Goal: Task Accomplishment & Management: Manage account settings

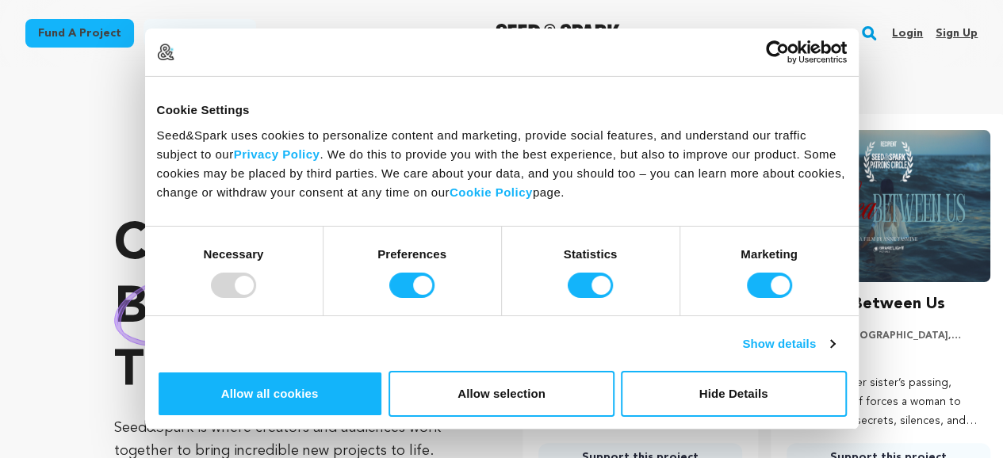
click at [961, 29] on link "Sign up" at bounding box center [957, 33] width 42 height 25
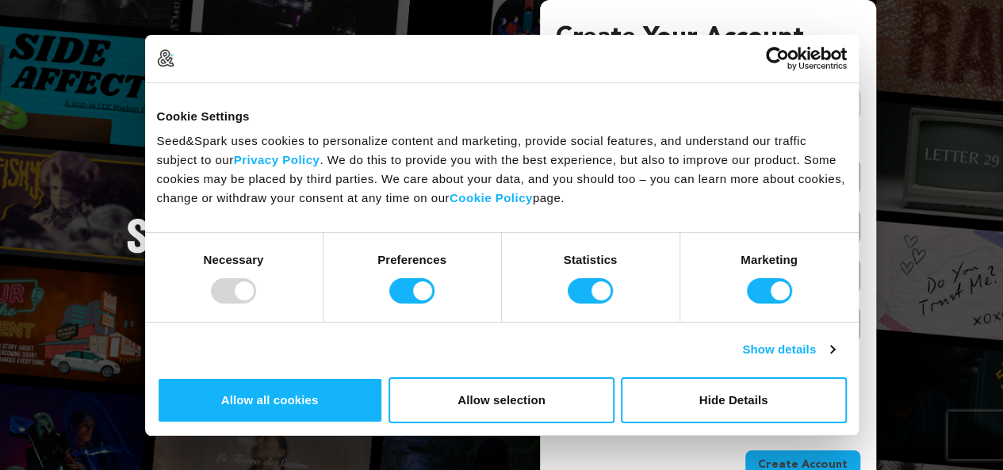
click at [681, 101] on link "Continue with Google" at bounding box center [708, 104] width 305 height 30
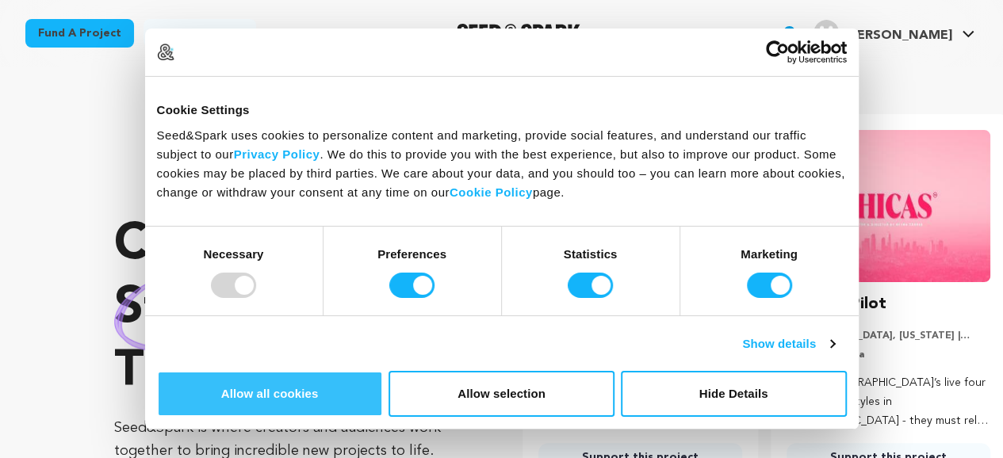
scroll to position [0, 261]
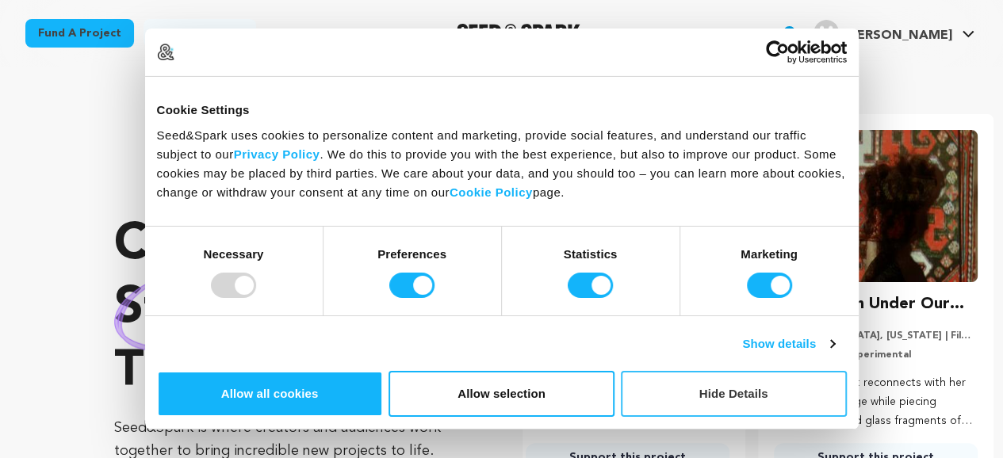
click at [847, 371] on button "Hide Details" at bounding box center [734, 394] width 226 height 46
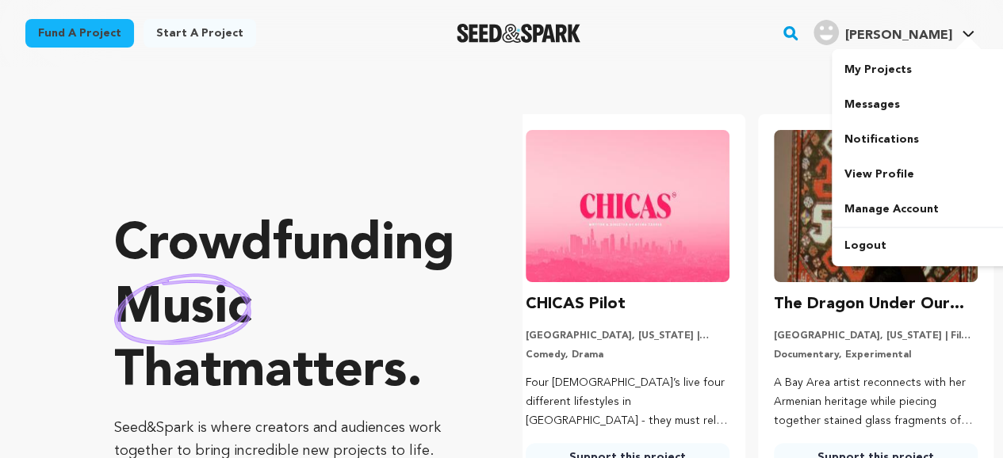
click at [971, 46] on div at bounding box center [969, 44] width 32 height 16
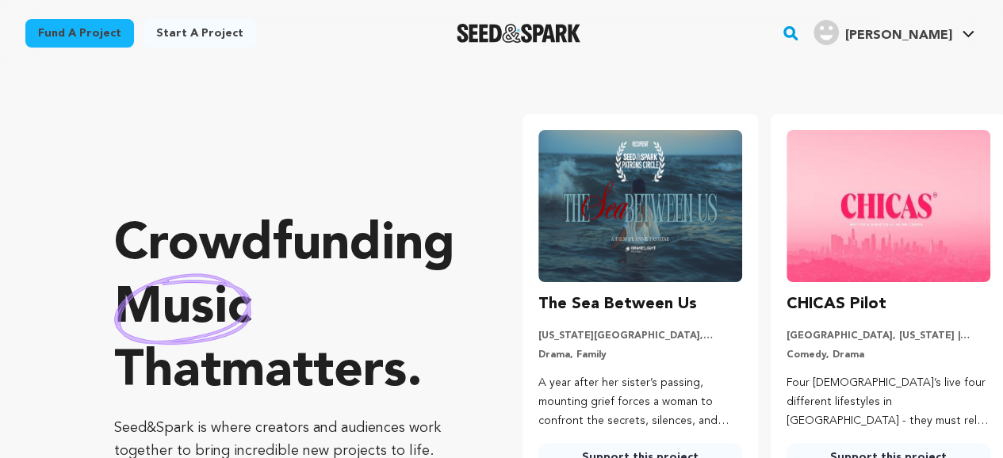
click at [944, 32] on span "[PERSON_NAME]" at bounding box center [899, 35] width 107 height 13
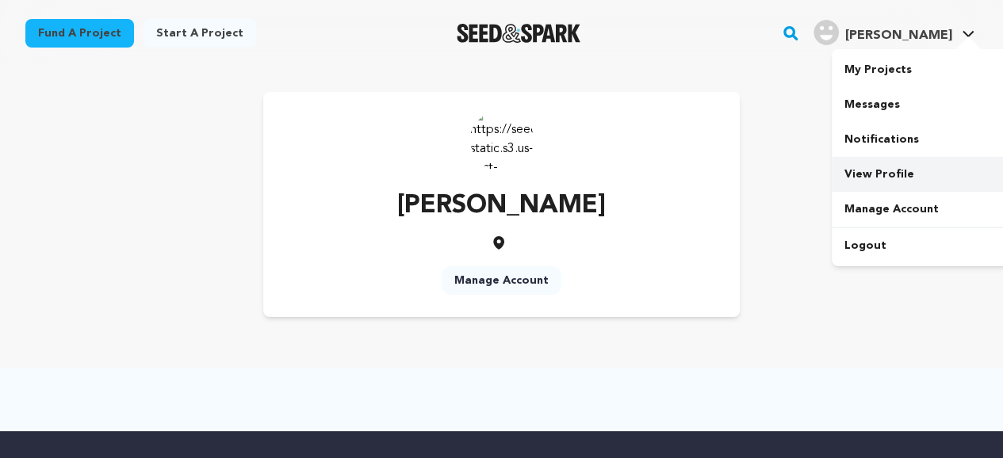
click at [887, 175] on link "View Profile" at bounding box center [921, 174] width 178 height 35
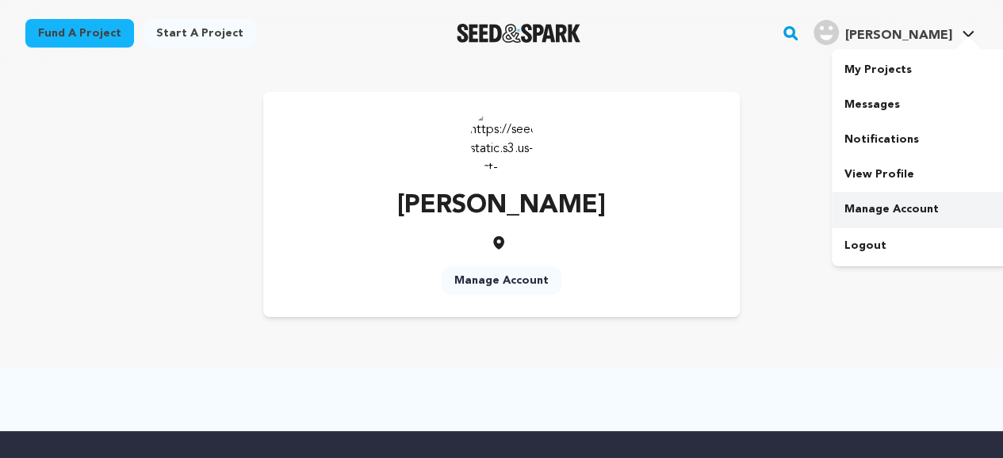
click at [876, 207] on link "Manage Account" at bounding box center [921, 209] width 178 height 35
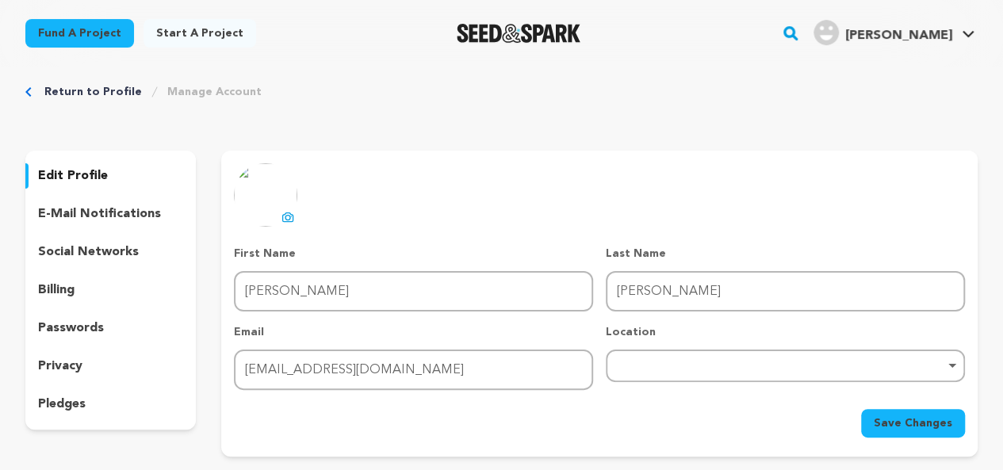
scroll to position [3, 0]
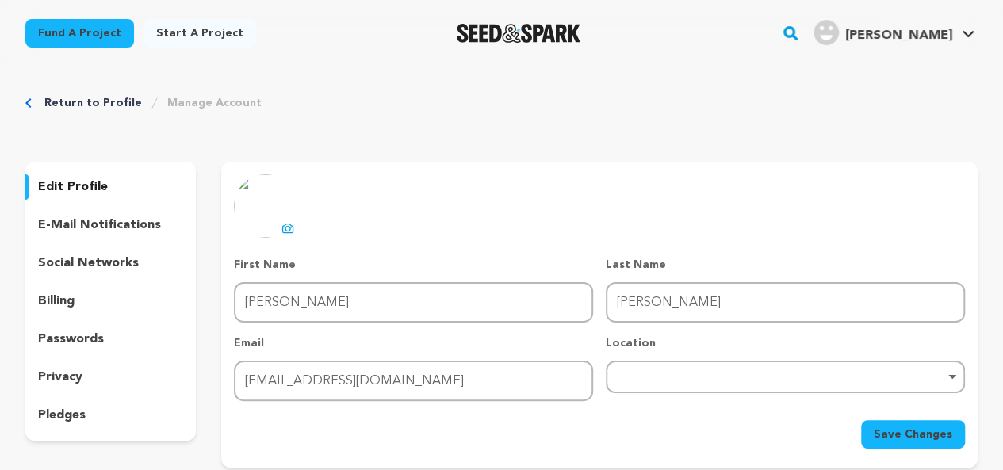
click at [102, 186] on p "edit profile" at bounding box center [73, 187] width 70 height 19
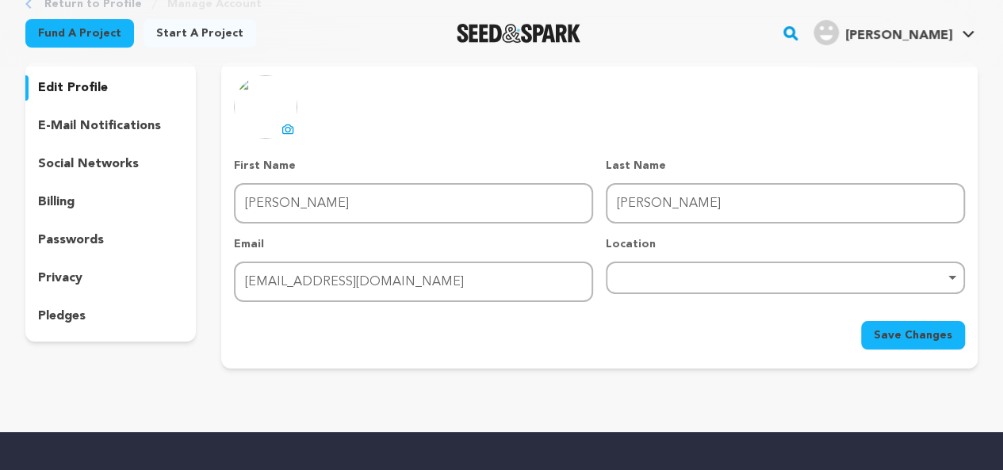
scroll to position [103, 0]
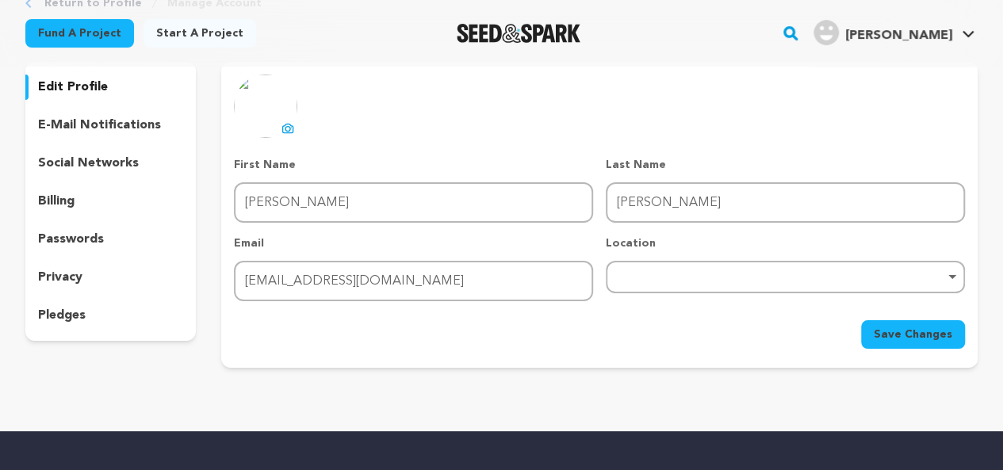
click at [669, 275] on div "Remove item" at bounding box center [785, 277] width 343 height 6
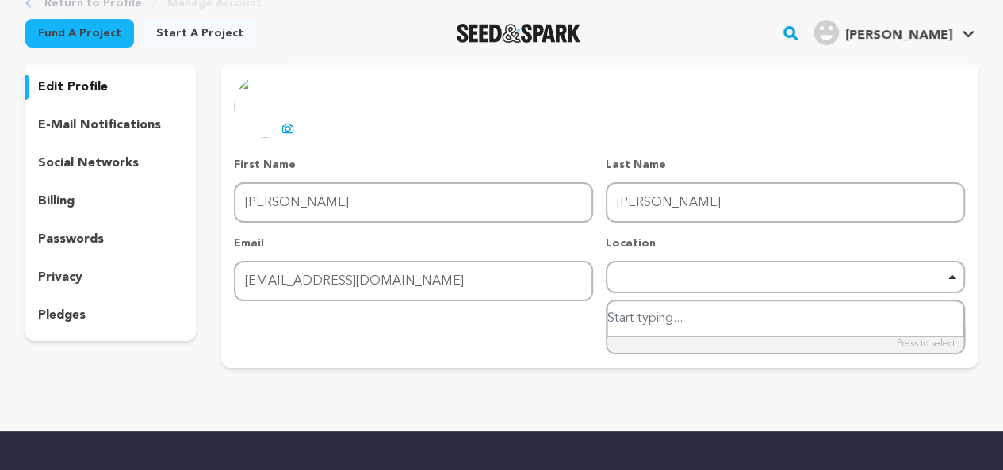
click at [664, 271] on div "Remove item" at bounding box center [785, 277] width 359 height 33
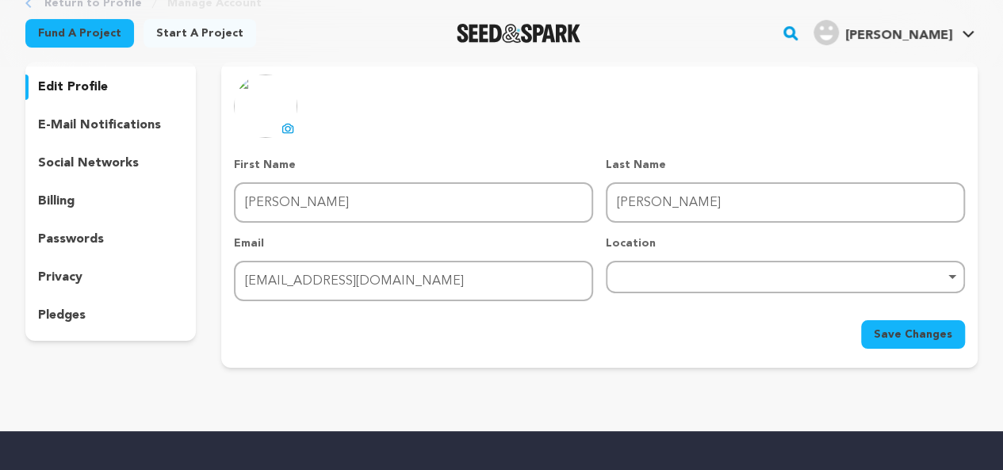
click at [658, 278] on div "Remove item" at bounding box center [785, 277] width 343 height 6
paste input "A-1,LGF-003, Sec-59,Noida-201301"
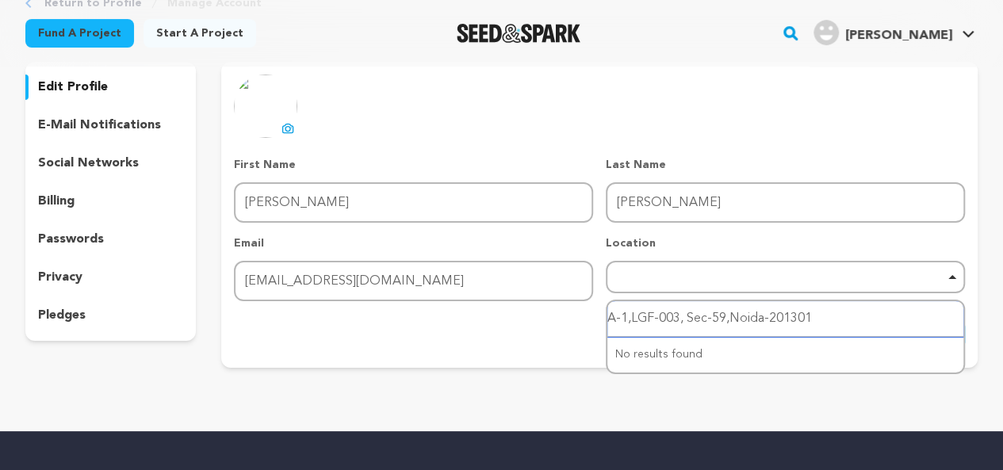
drag, startPoint x: 807, startPoint y: 316, endPoint x: 764, endPoint y: 320, distance: 43.8
click at [764, 320] on input "A-1,LGF-003, Sec-59,Noida-201301" at bounding box center [786, 319] width 356 height 36
drag, startPoint x: 724, startPoint y: 320, endPoint x: 612, endPoint y: 337, distance: 114.0
click at [612, 337] on div "A-1,LGF-003, Sec-59,Noida No results found" at bounding box center [785, 337] width 359 height 75
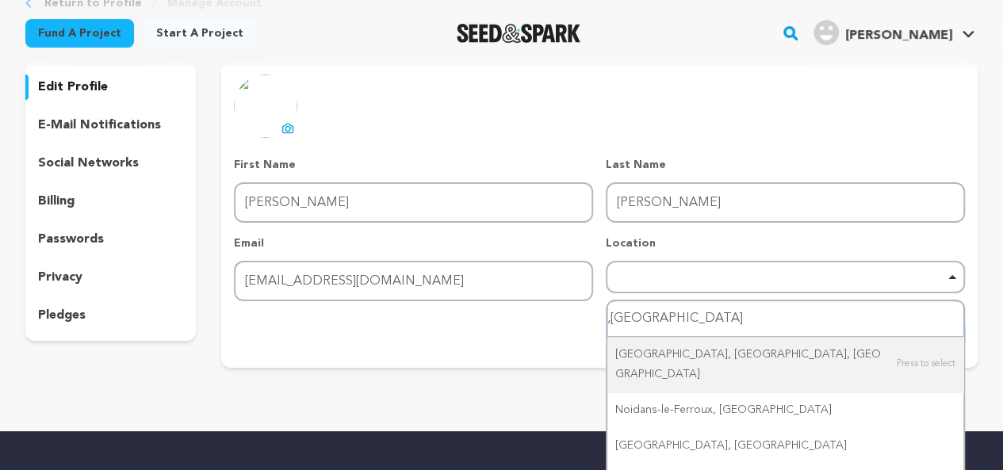
click at [610, 316] on input ",Noida" at bounding box center [786, 319] width 356 height 36
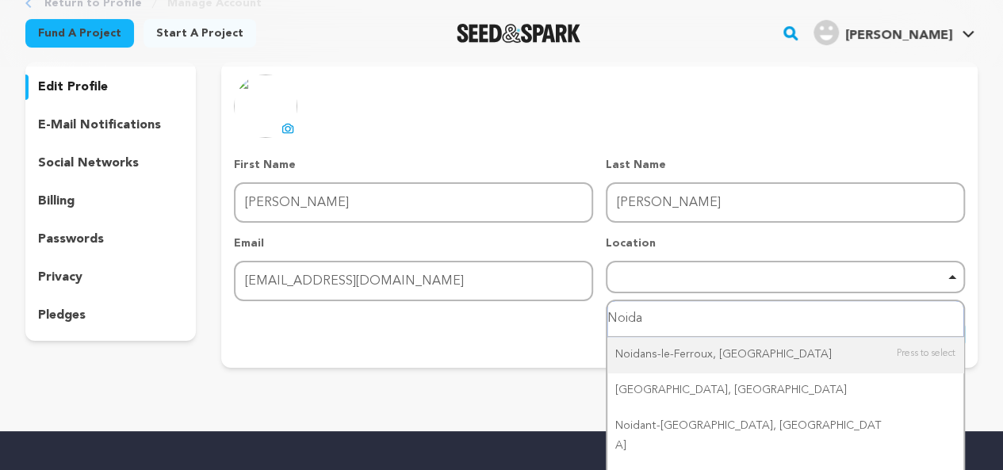
click at [658, 326] on input "Noida" at bounding box center [786, 319] width 356 height 36
type input "N"
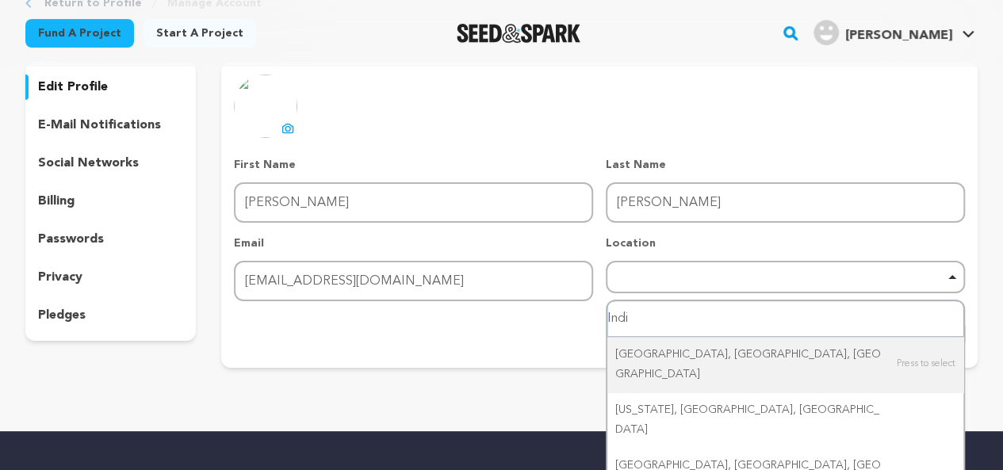
type input "India"
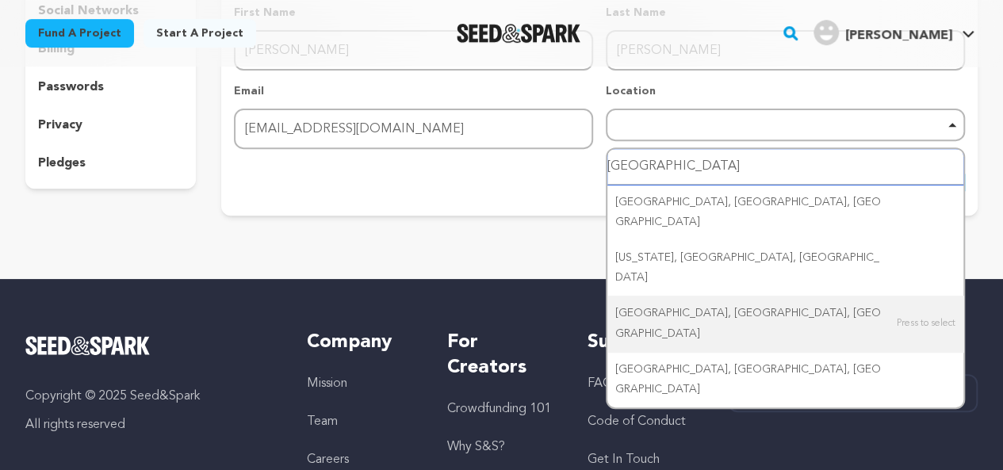
scroll to position [236, 0]
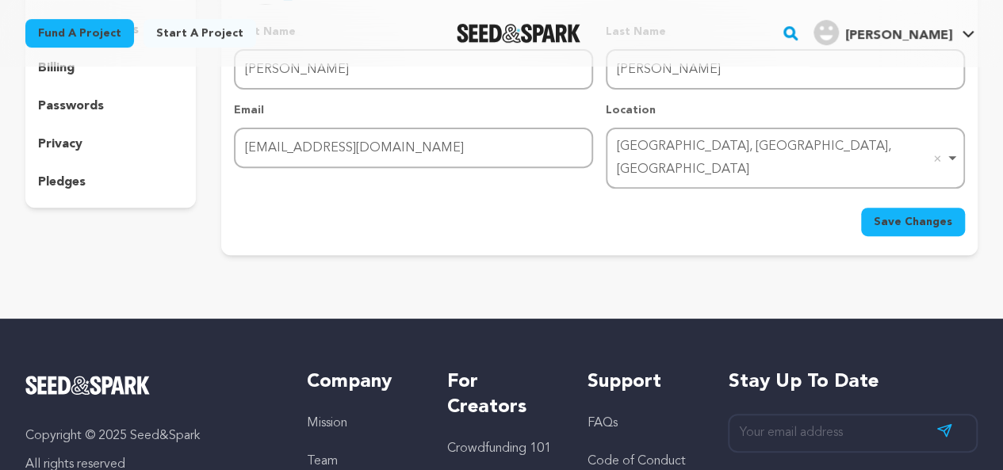
click at [898, 214] on span "Save Changes" at bounding box center [913, 222] width 79 height 16
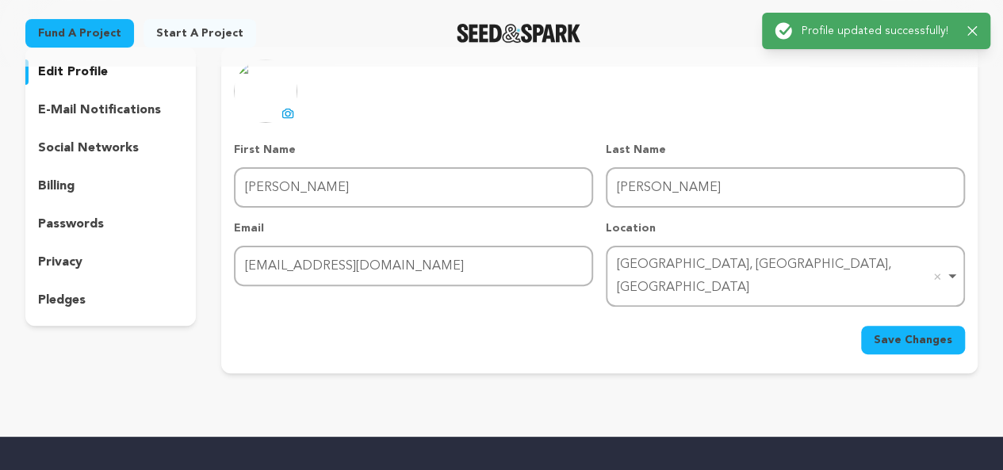
scroll to position [117, 0]
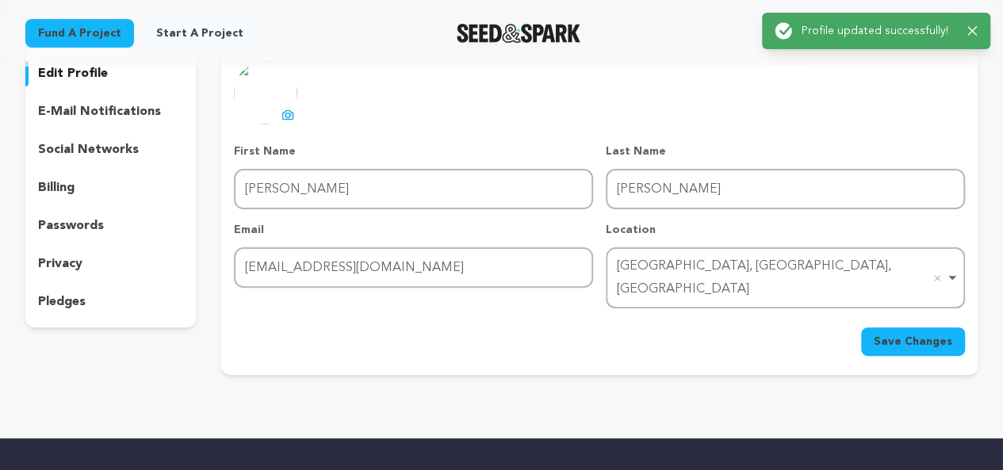
click at [105, 153] on p "social networks" at bounding box center [88, 149] width 101 height 19
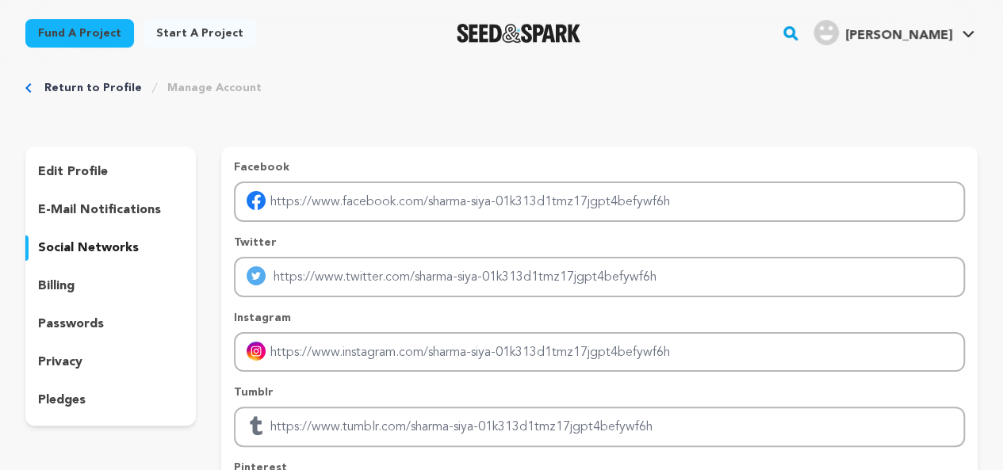
scroll to position [5, 0]
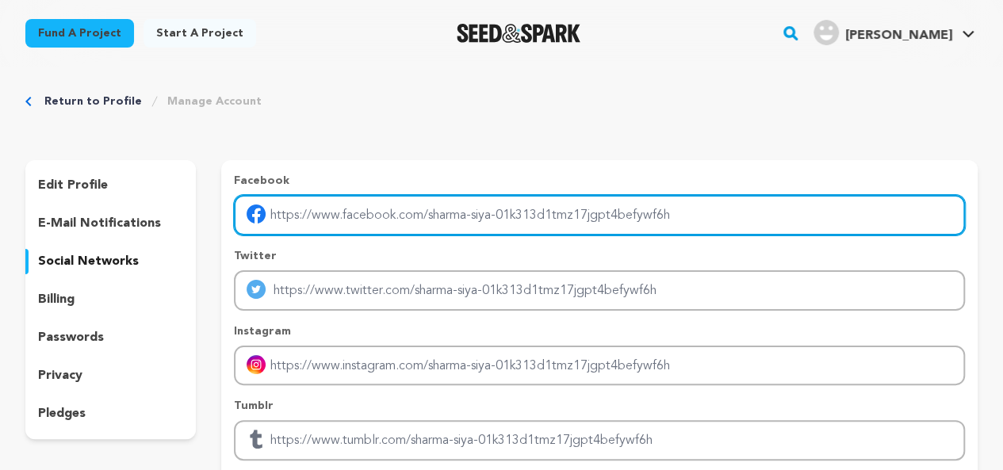
click at [332, 213] on input "Enter facebook profile link" at bounding box center [599, 215] width 731 height 40
type input "https://www.facebook.com/theopalspace"
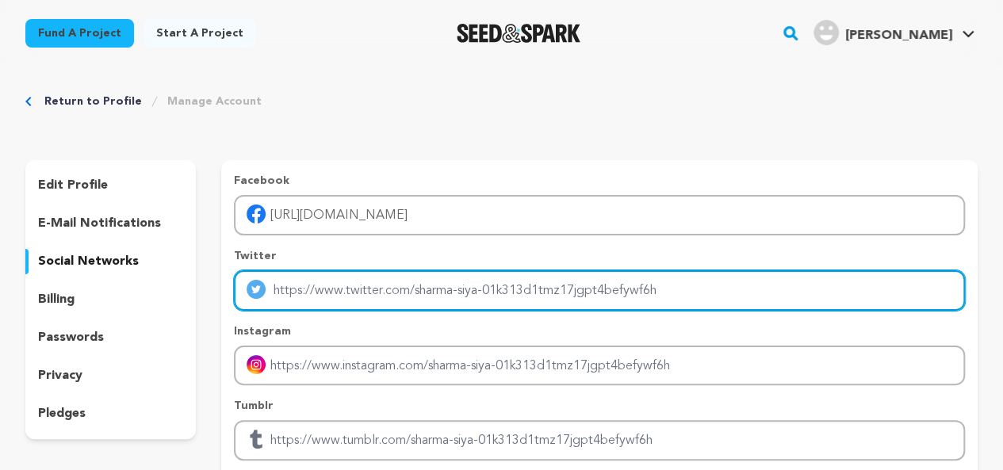
click at [405, 302] on input "Enter twitter profile link" at bounding box center [599, 290] width 731 height 40
type input "https://x.com/theopalspace"
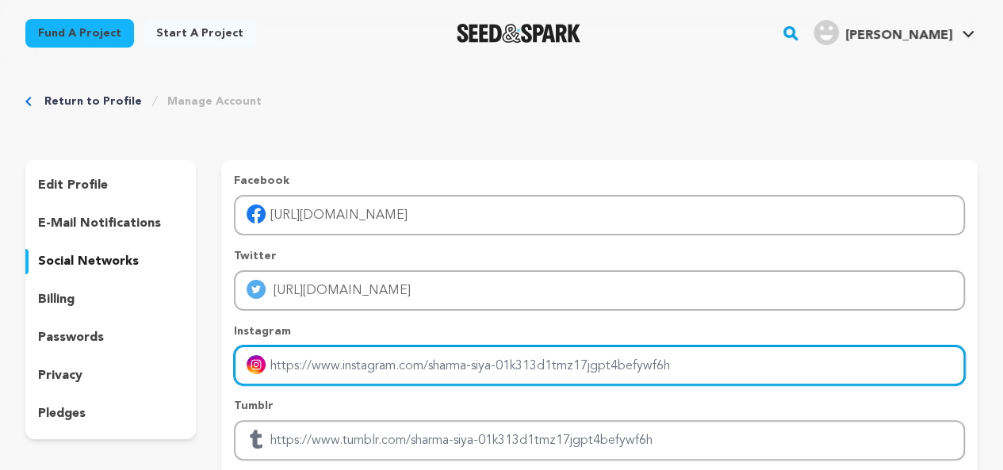
click at [332, 367] on input "Enter instagram handle link" at bounding box center [599, 366] width 731 height 40
type input "https://www.instagram.com/theopalspace/"
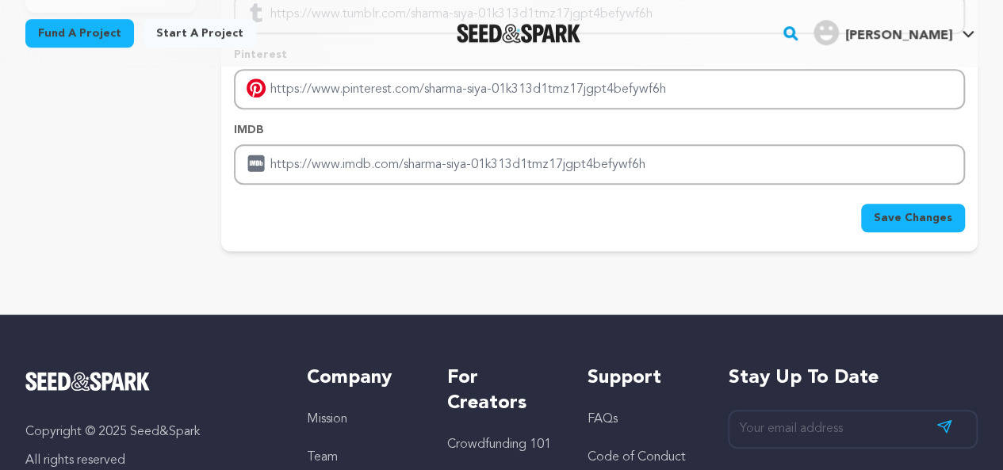
scroll to position [439, 0]
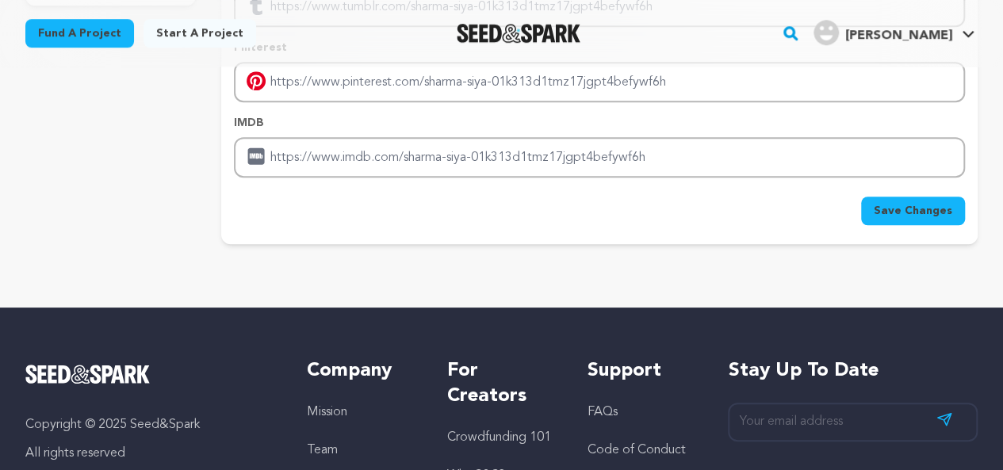
click at [925, 215] on span "Save Changes" at bounding box center [913, 211] width 79 height 16
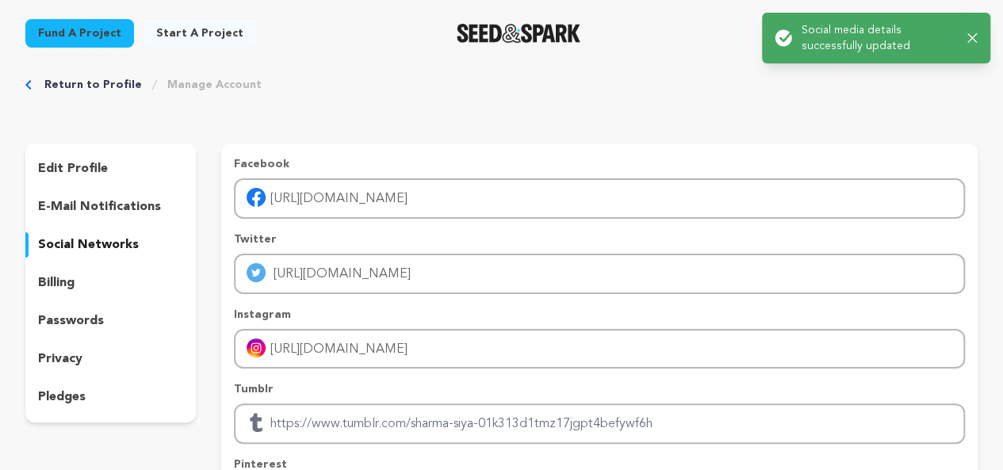
scroll to position [0, 0]
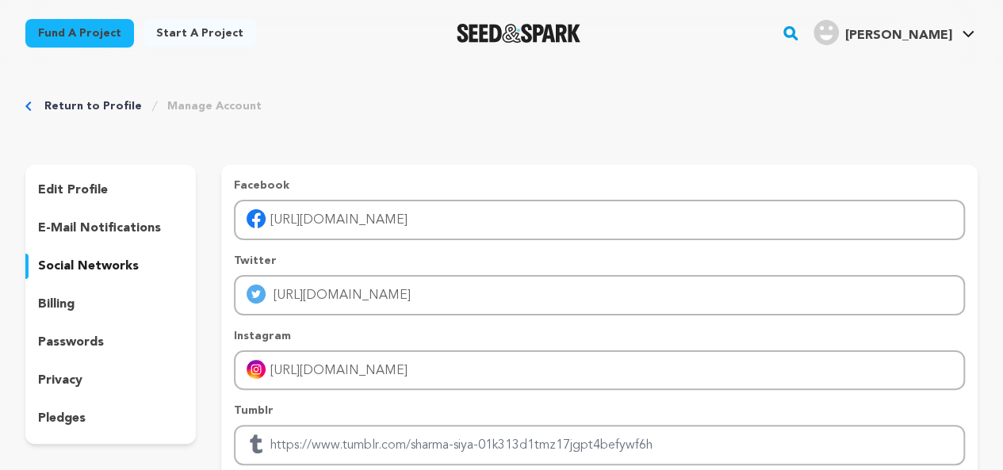
click at [103, 190] on p "edit profile" at bounding box center [73, 190] width 70 height 19
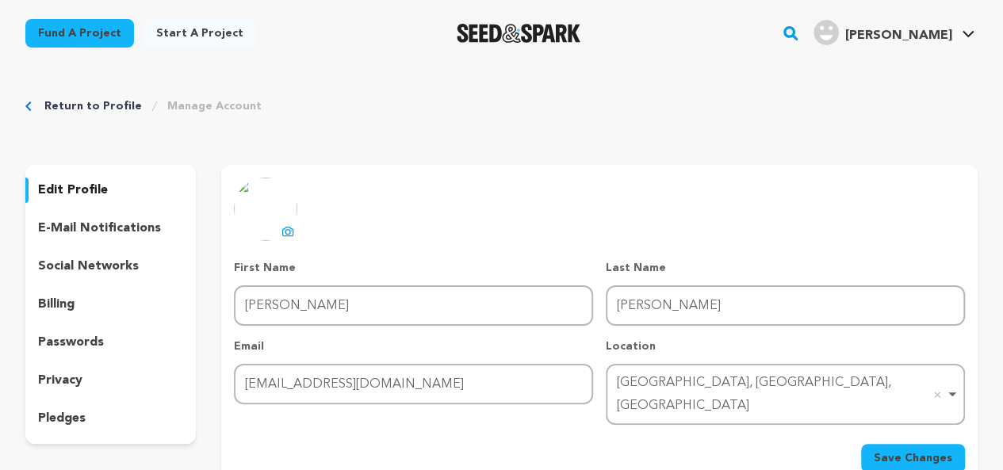
click at [102, 103] on link "Return to Profile" at bounding box center [93, 106] width 98 height 16
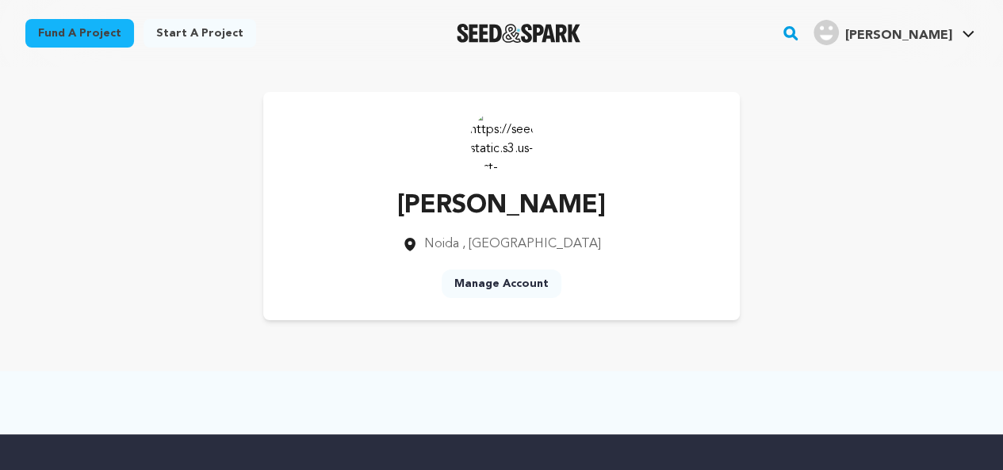
click at [501, 136] on img at bounding box center [501, 139] width 63 height 63
click at [503, 284] on link "Manage Account" at bounding box center [502, 284] width 120 height 29
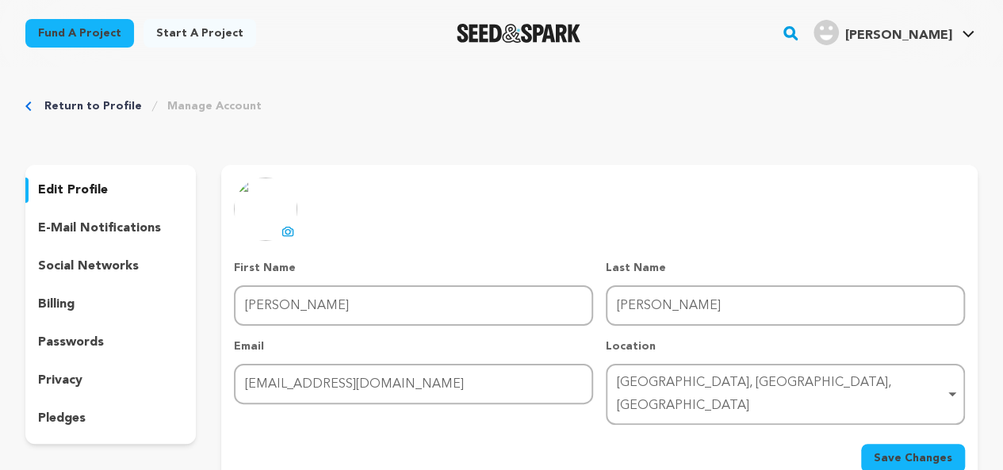
click at [287, 230] on icon at bounding box center [288, 231] width 13 height 13
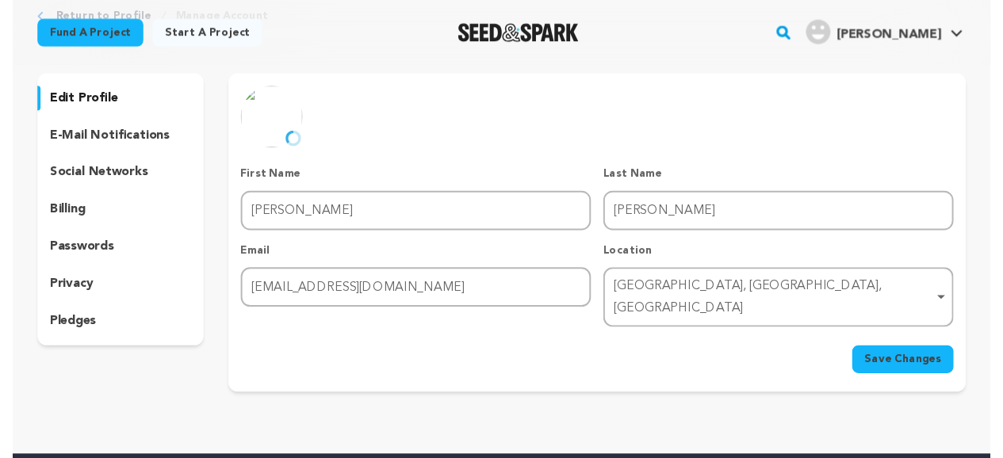
scroll to position [88, 0]
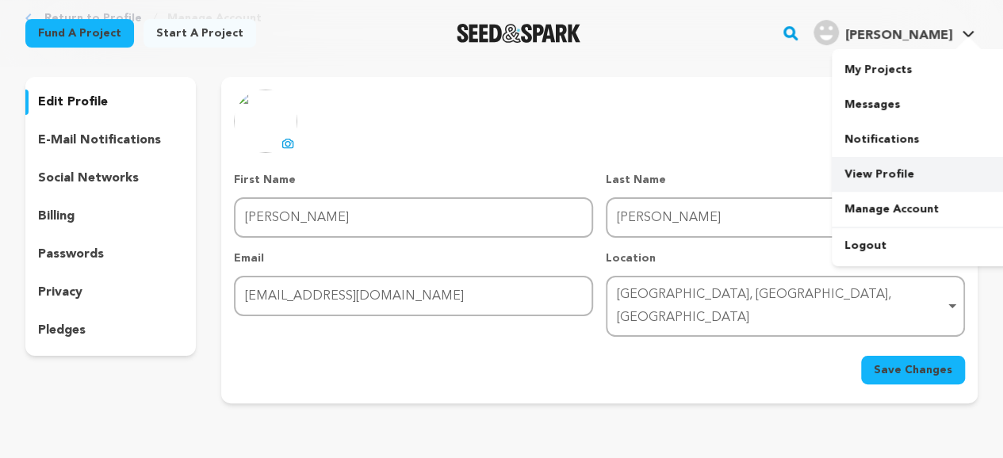
click at [888, 174] on link "View Profile" at bounding box center [921, 174] width 178 height 35
